Goal: Task Accomplishment & Management: Manage account settings

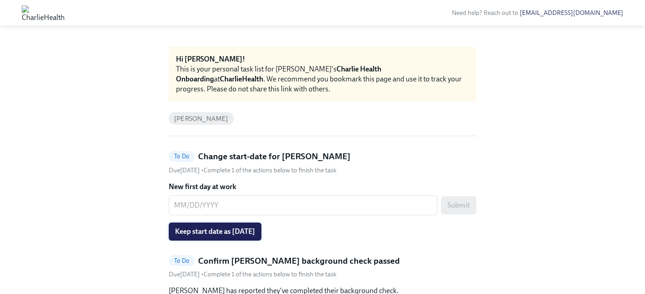
click at [251, 228] on span "Keep start date as [DATE]" at bounding box center [215, 231] width 80 height 9
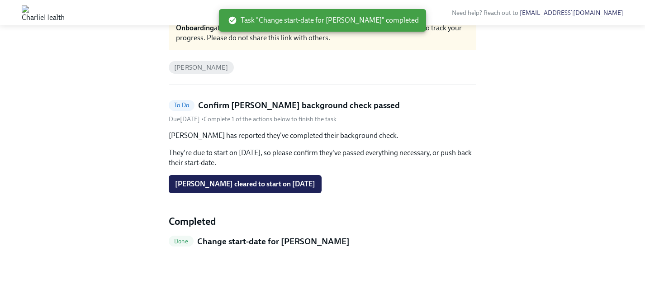
scroll to position [60, 0]
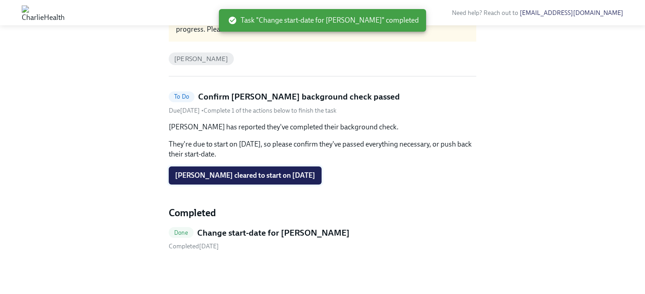
click at [297, 175] on span "[PERSON_NAME] cleared to start on [DATE]" at bounding box center [245, 175] width 140 height 9
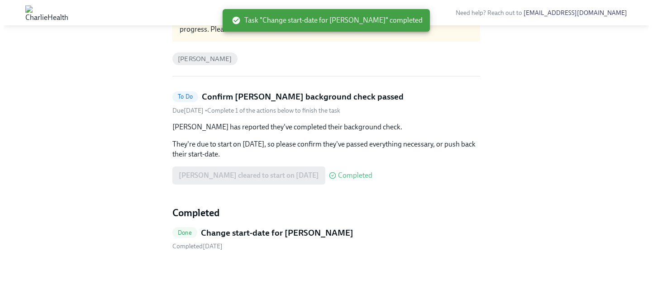
scroll to position [0, 0]
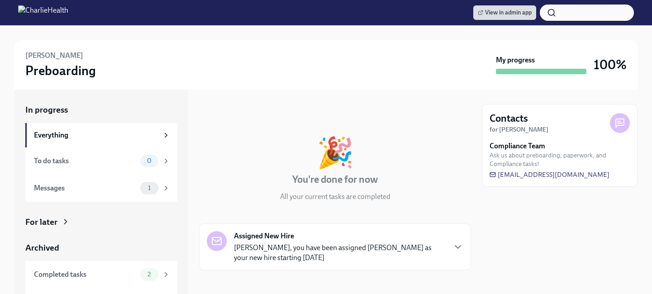
click at [52, 222] on div "For later" at bounding box center [41, 222] width 32 height 12
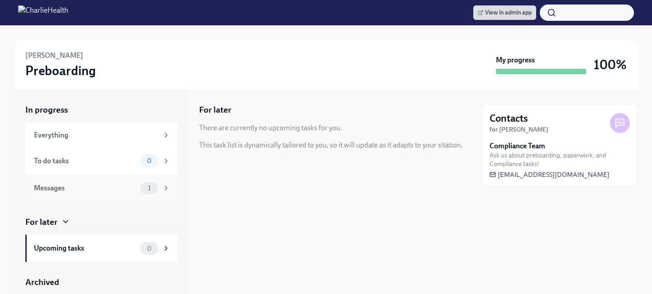
click at [57, 185] on div "Messages" at bounding box center [85, 188] width 103 height 10
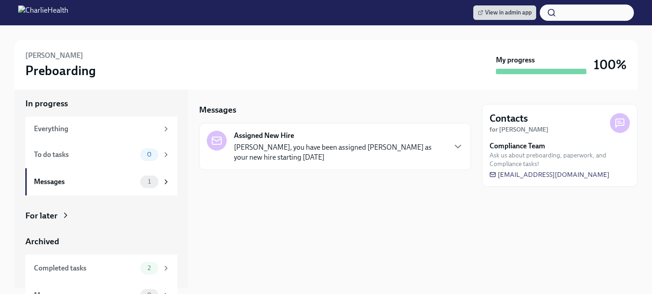
scroll to position [21, 0]
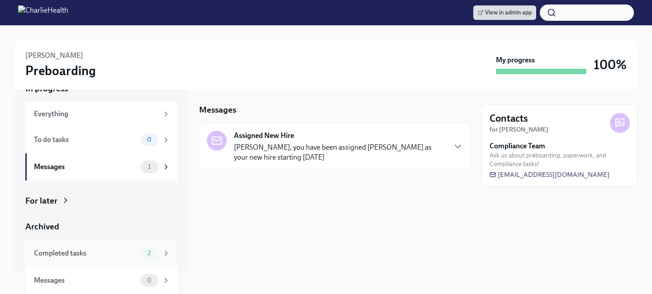
click at [67, 247] on div "Completed tasks 2" at bounding box center [102, 253] width 136 height 13
